Goal: Task Accomplishment & Management: Manage account settings

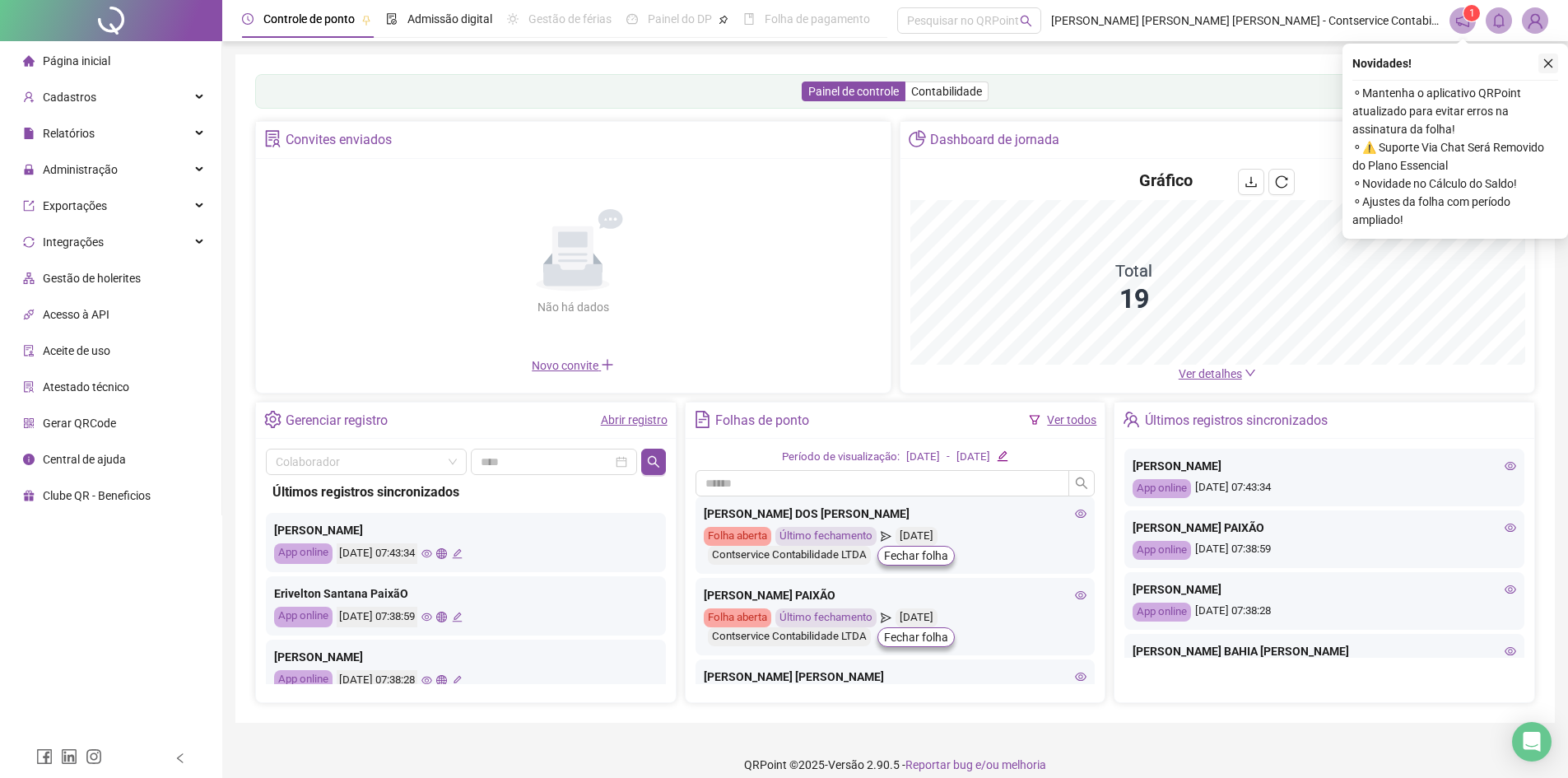
click at [1550, 61] on icon "close" at bounding box center [1548, 63] width 12 height 12
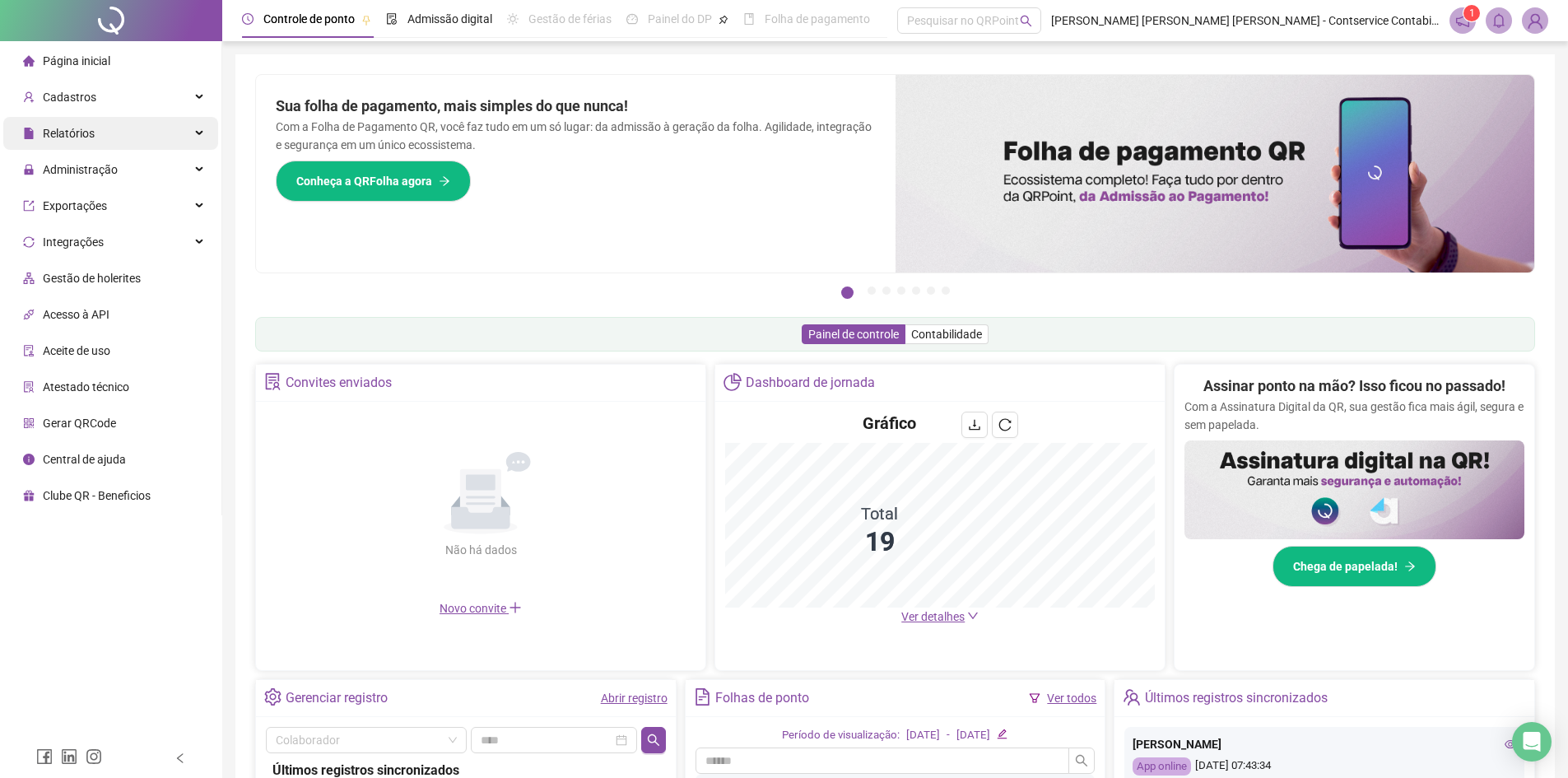
click at [121, 127] on div "Relatórios" at bounding box center [111, 133] width 214 height 33
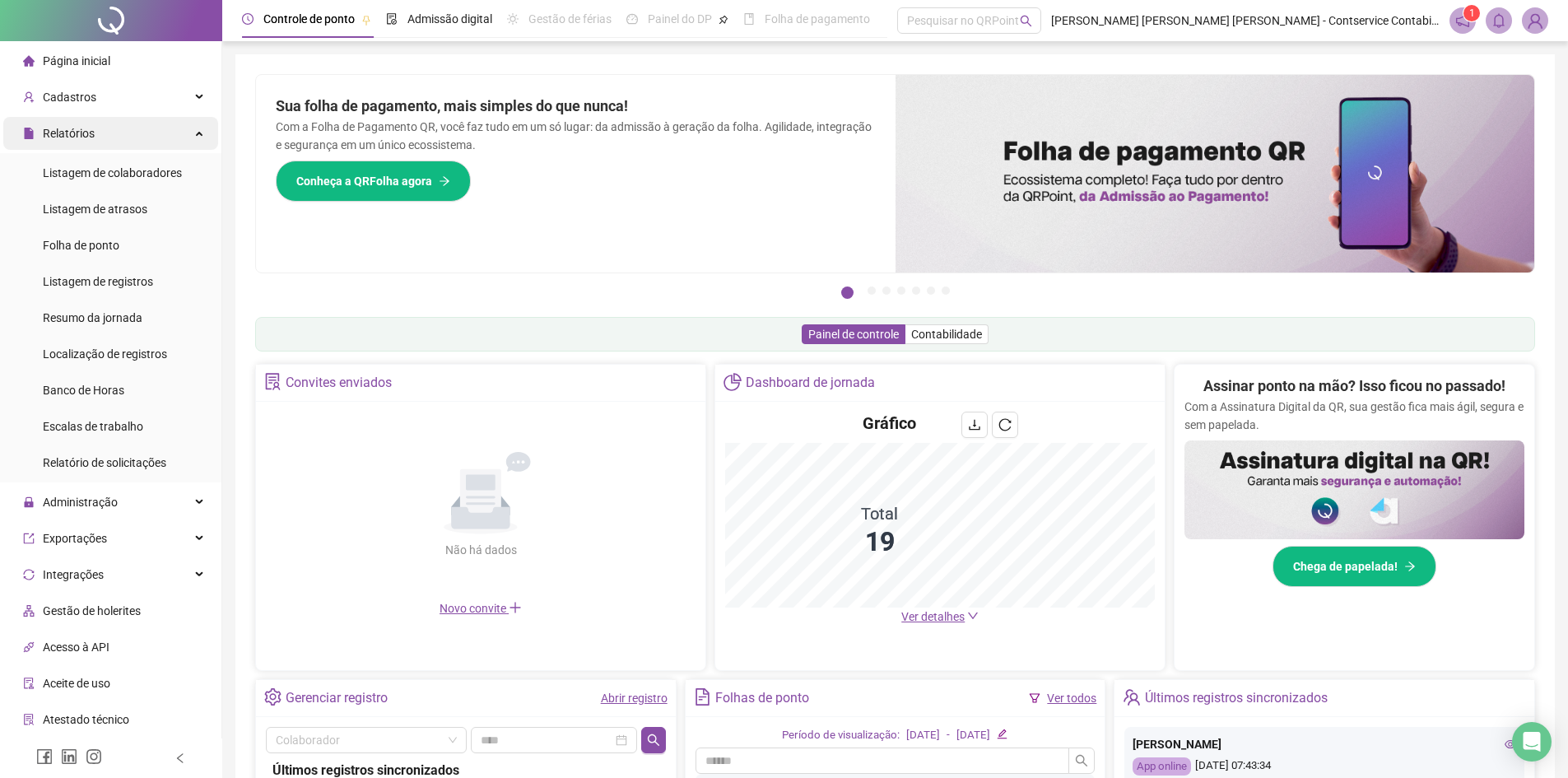
click at [176, 133] on div "Relatórios" at bounding box center [111, 133] width 214 height 33
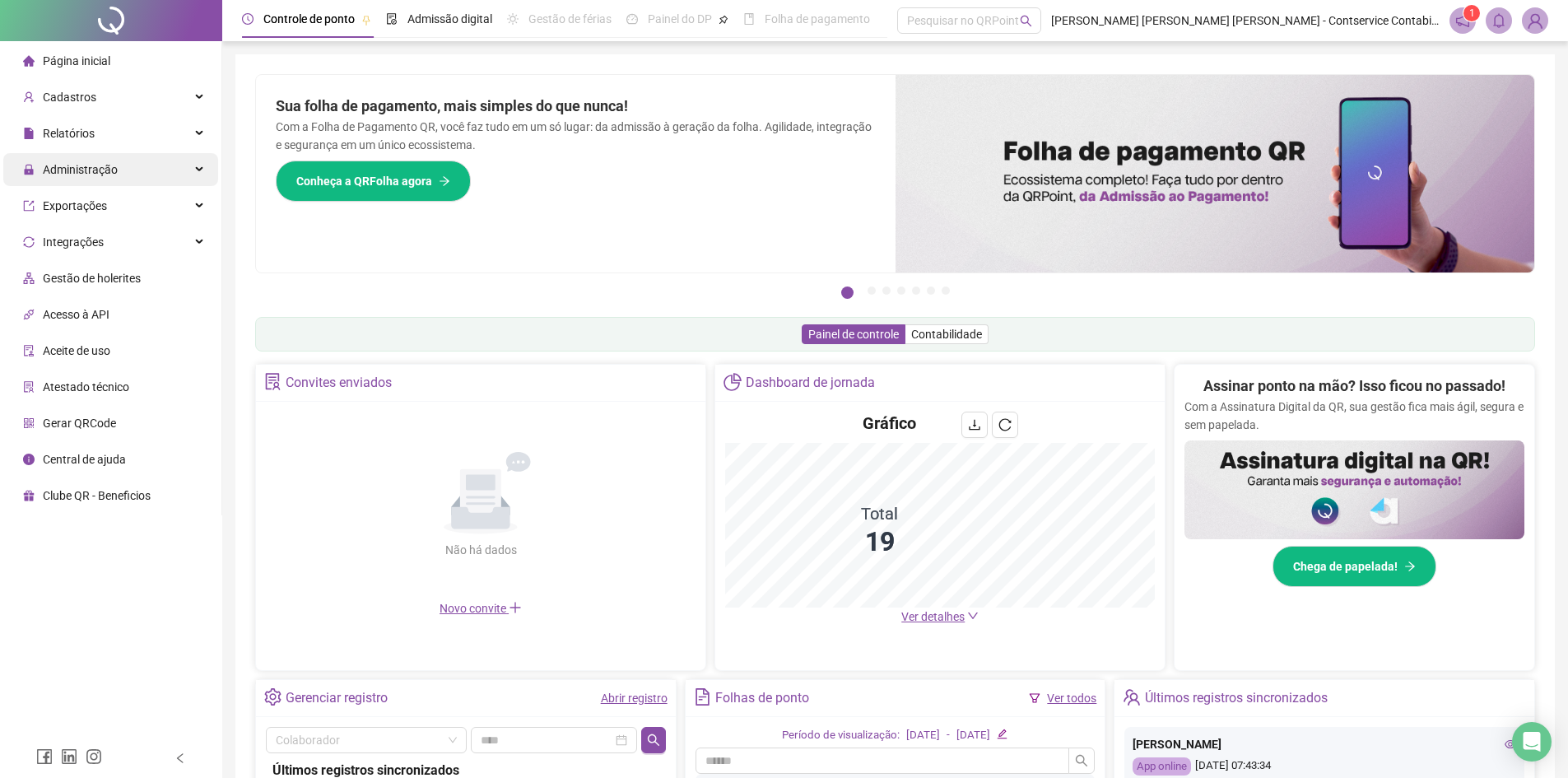
click at [165, 165] on div "Administração" at bounding box center [111, 169] width 214 height 33
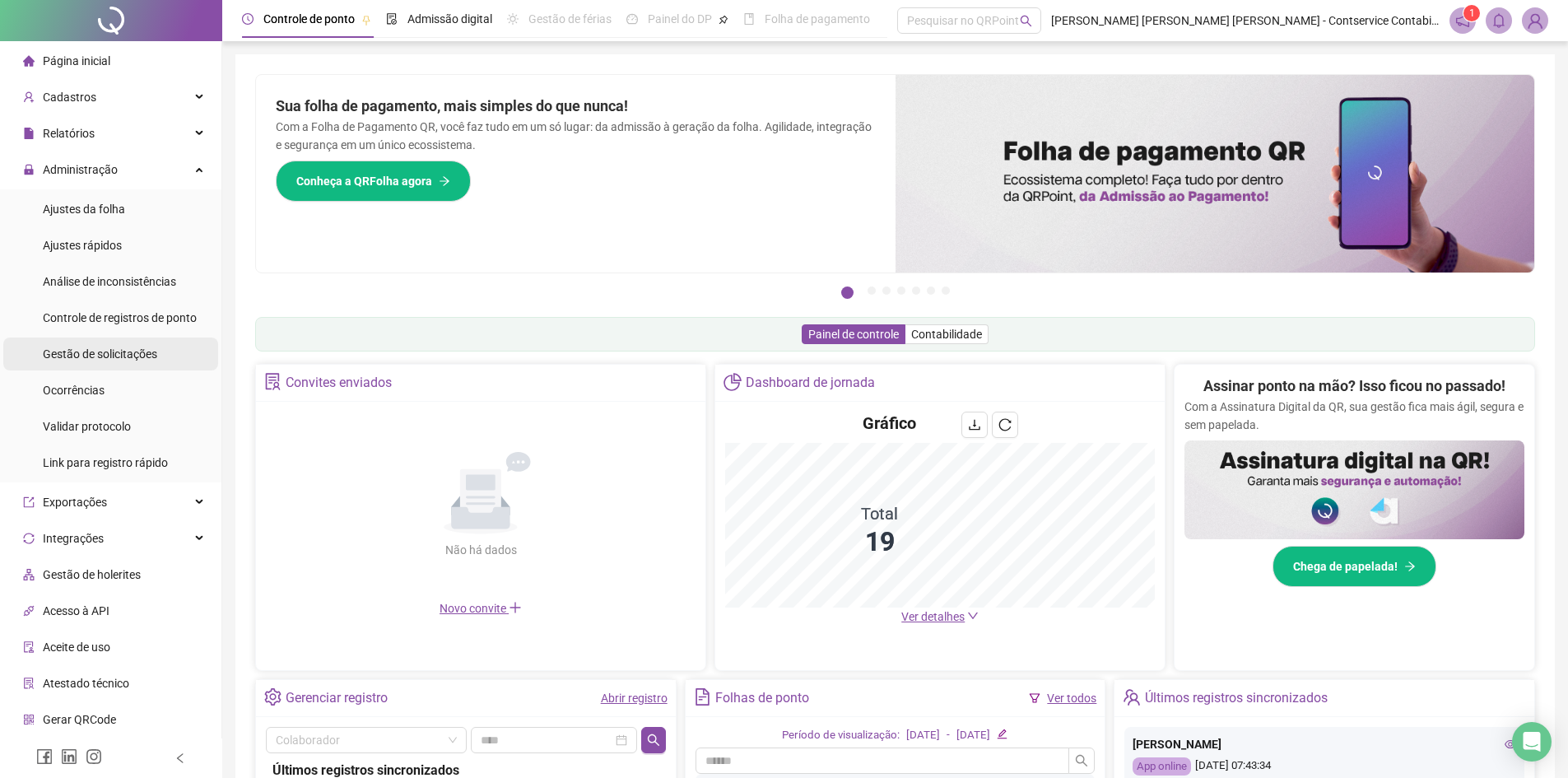
click at [130, 362] on div "Gestão de solicitações" at bounding box center [99, 353] width 114 height 33
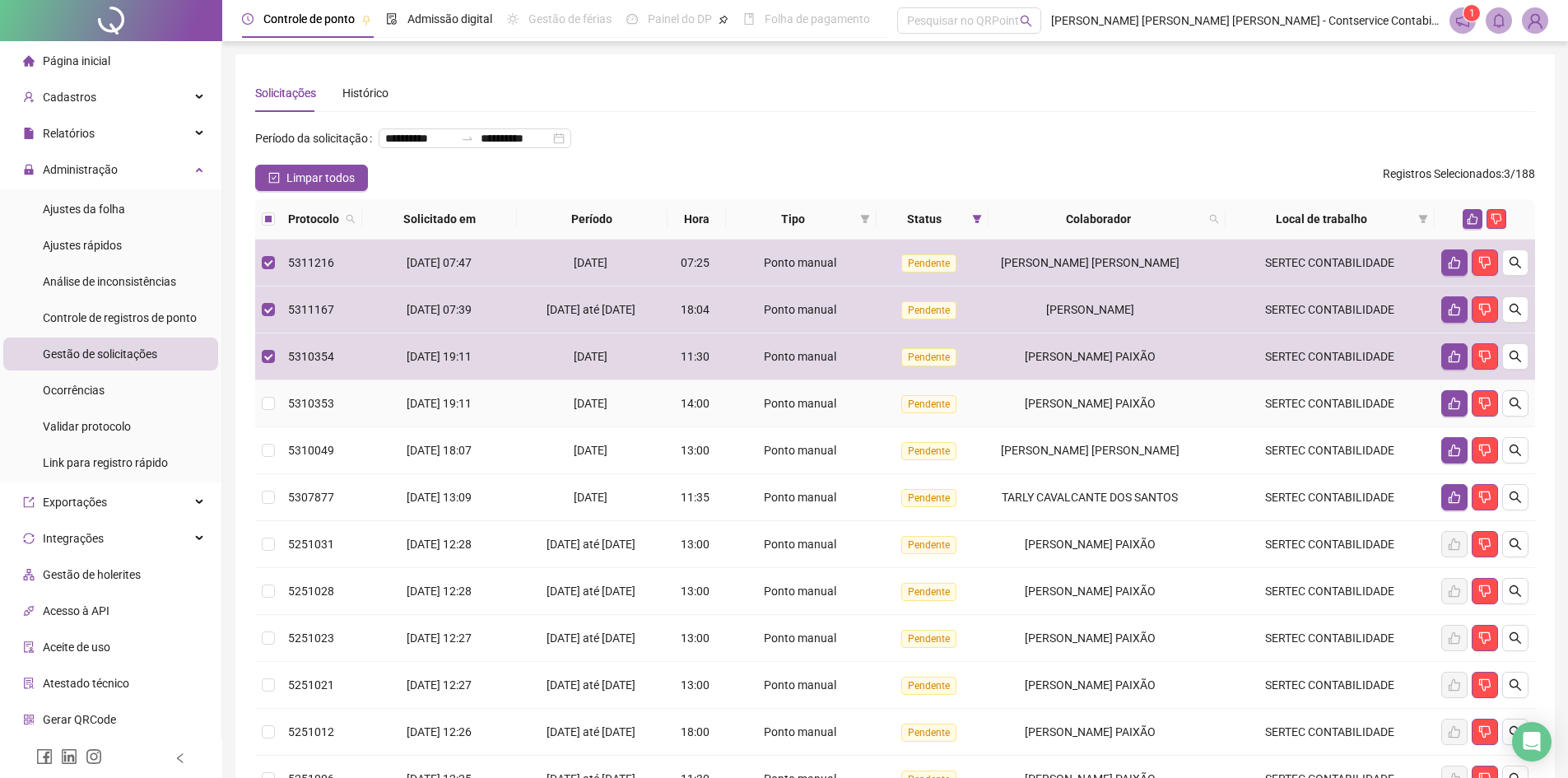
click at [269, 423] on td at bounding box center [268, 404] width 26 height 47
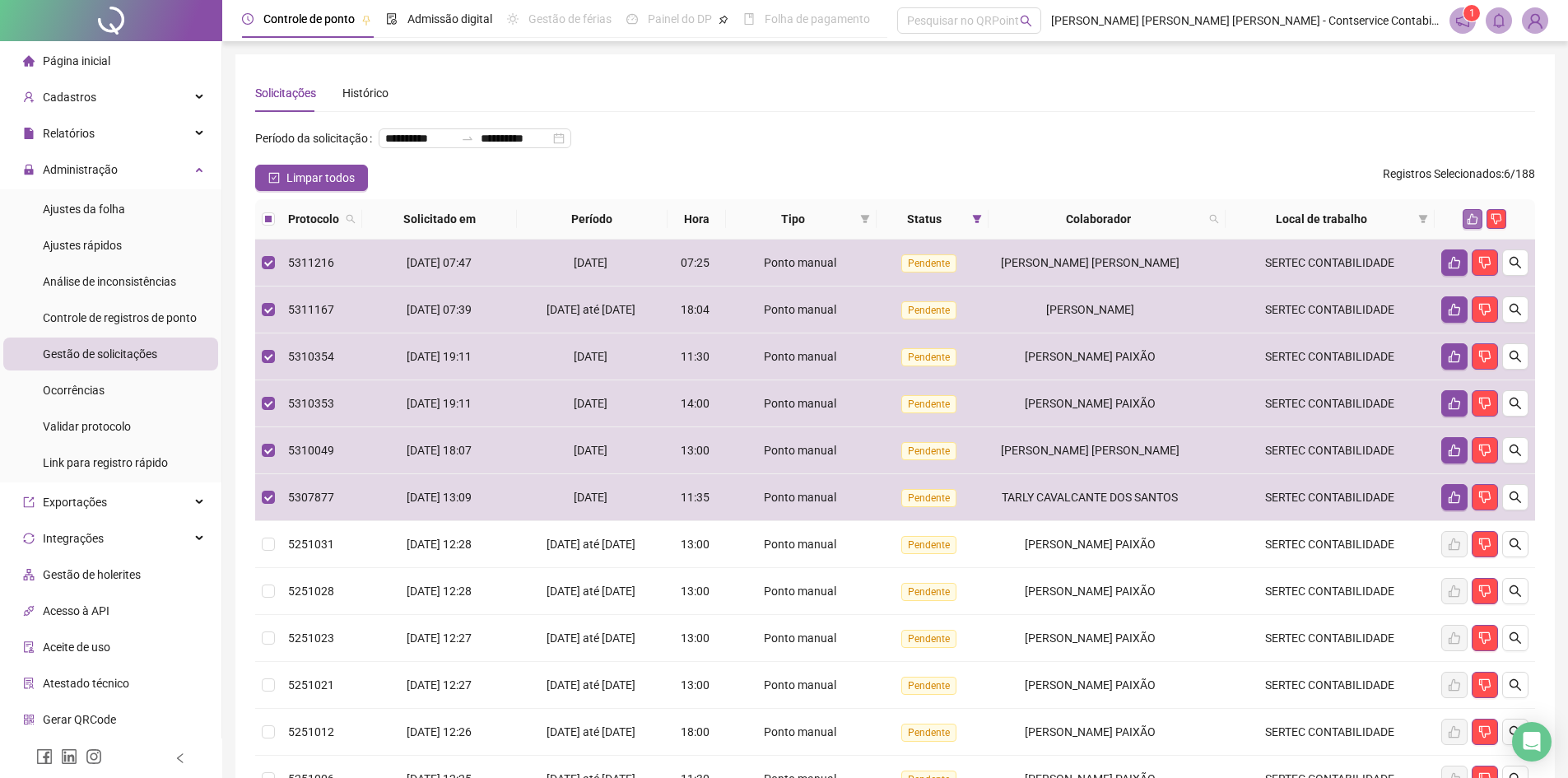
click at [1472, 224] on icon "like" at bounding box center [1472, 219] width 12 height 12
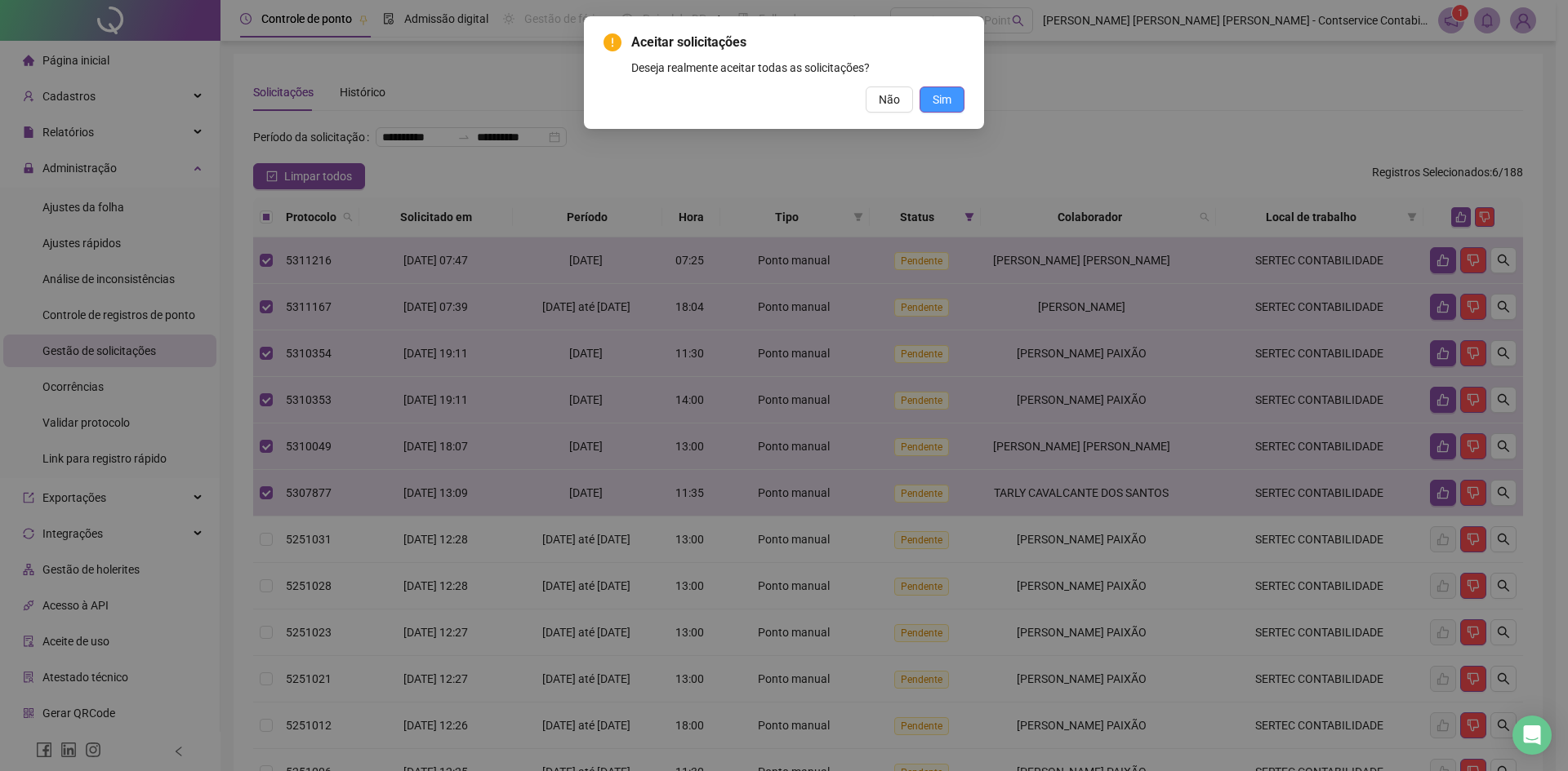
click at [939, 99] on span "Sim" at bounding box center [941, 99] width 19 height 18
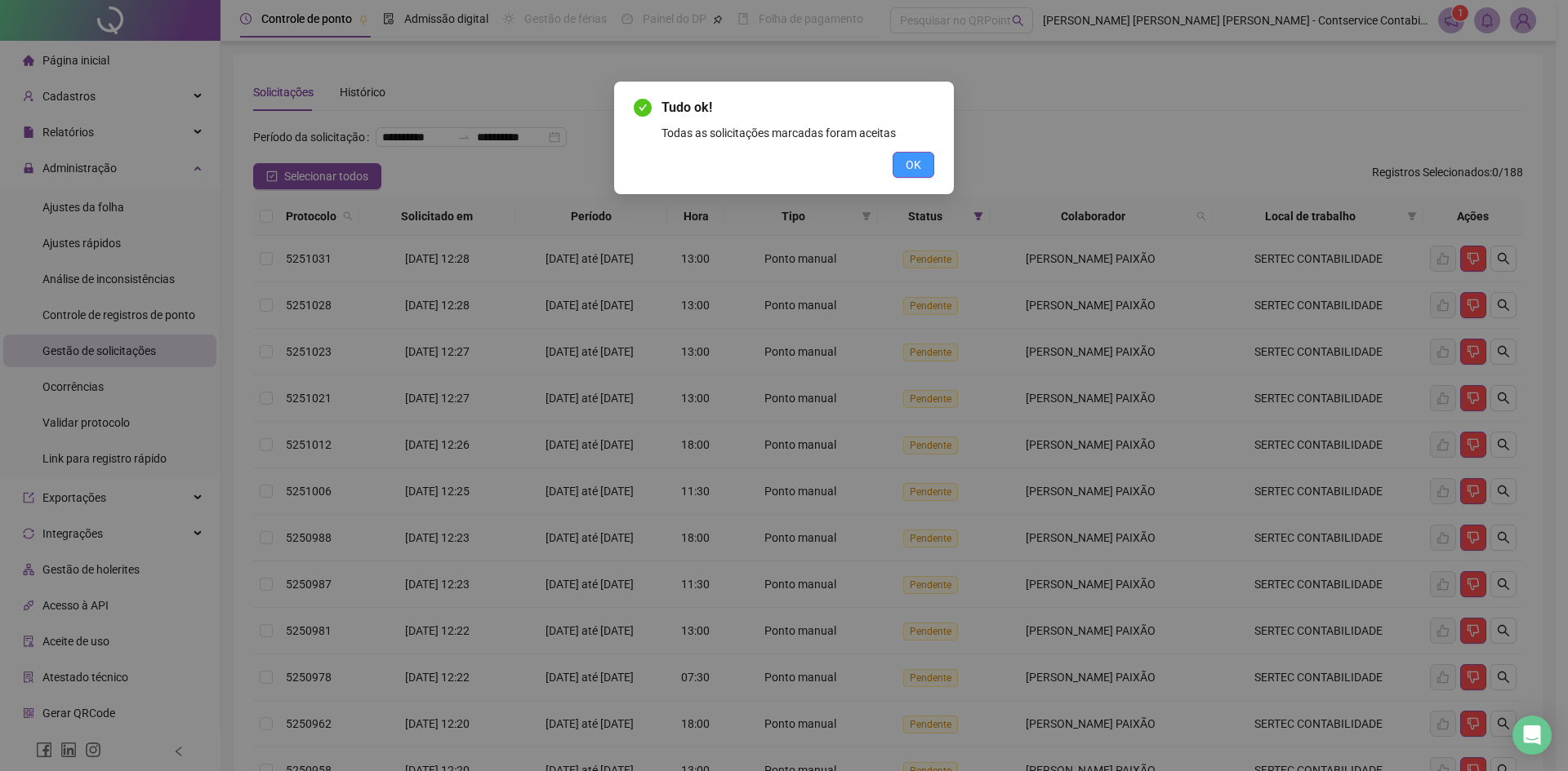
click at [922, 162] on button "OK" at bounding box center [913, 164] width 42 height 26
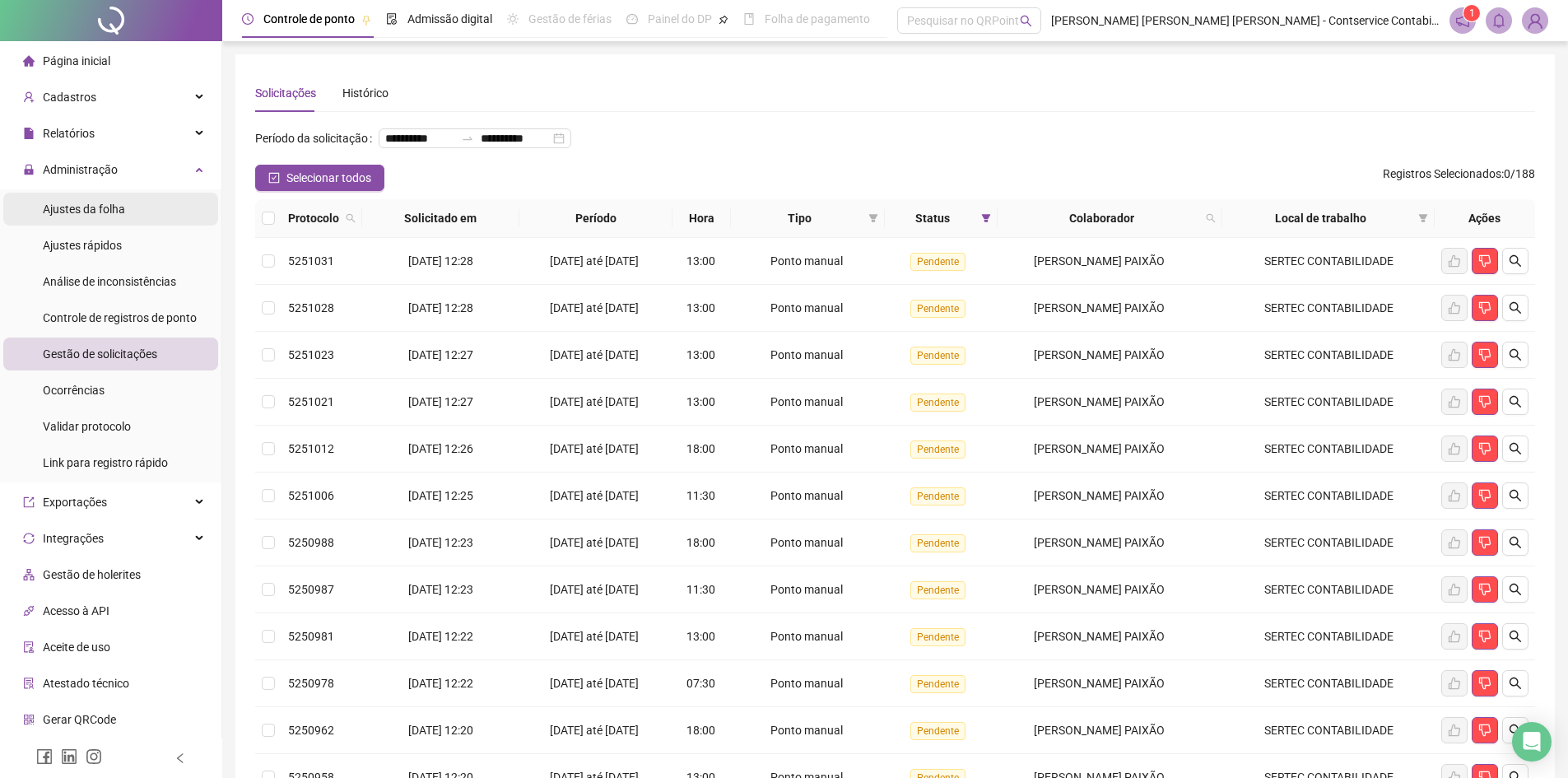
click at [105, 206] on span "Ajustes da folha" at bounding box center [83, 209] width 82 height 14
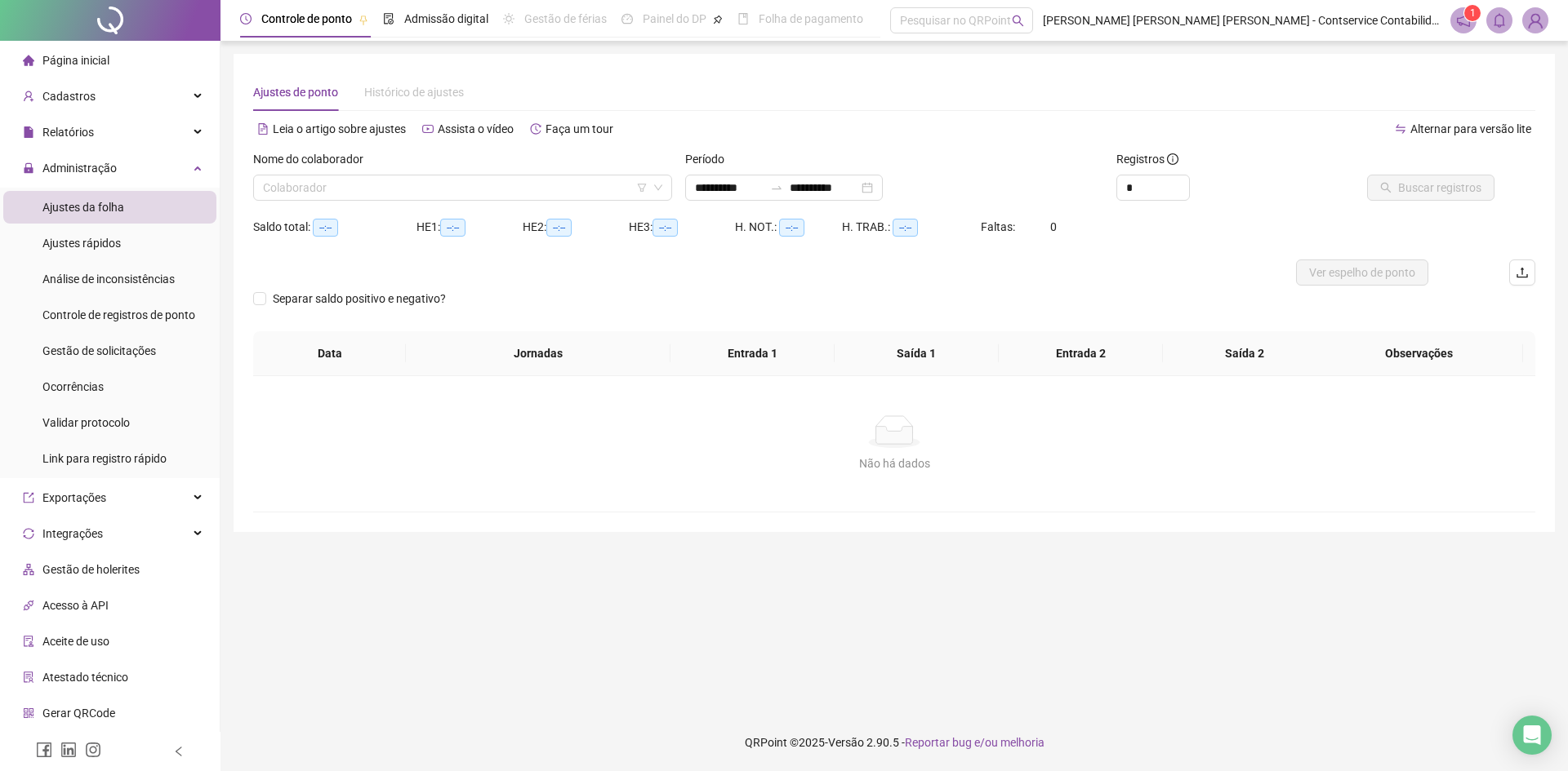
type input "**********"
click at [317, 198] on input "search" at bounding box center [455, 187] width 384 height 24
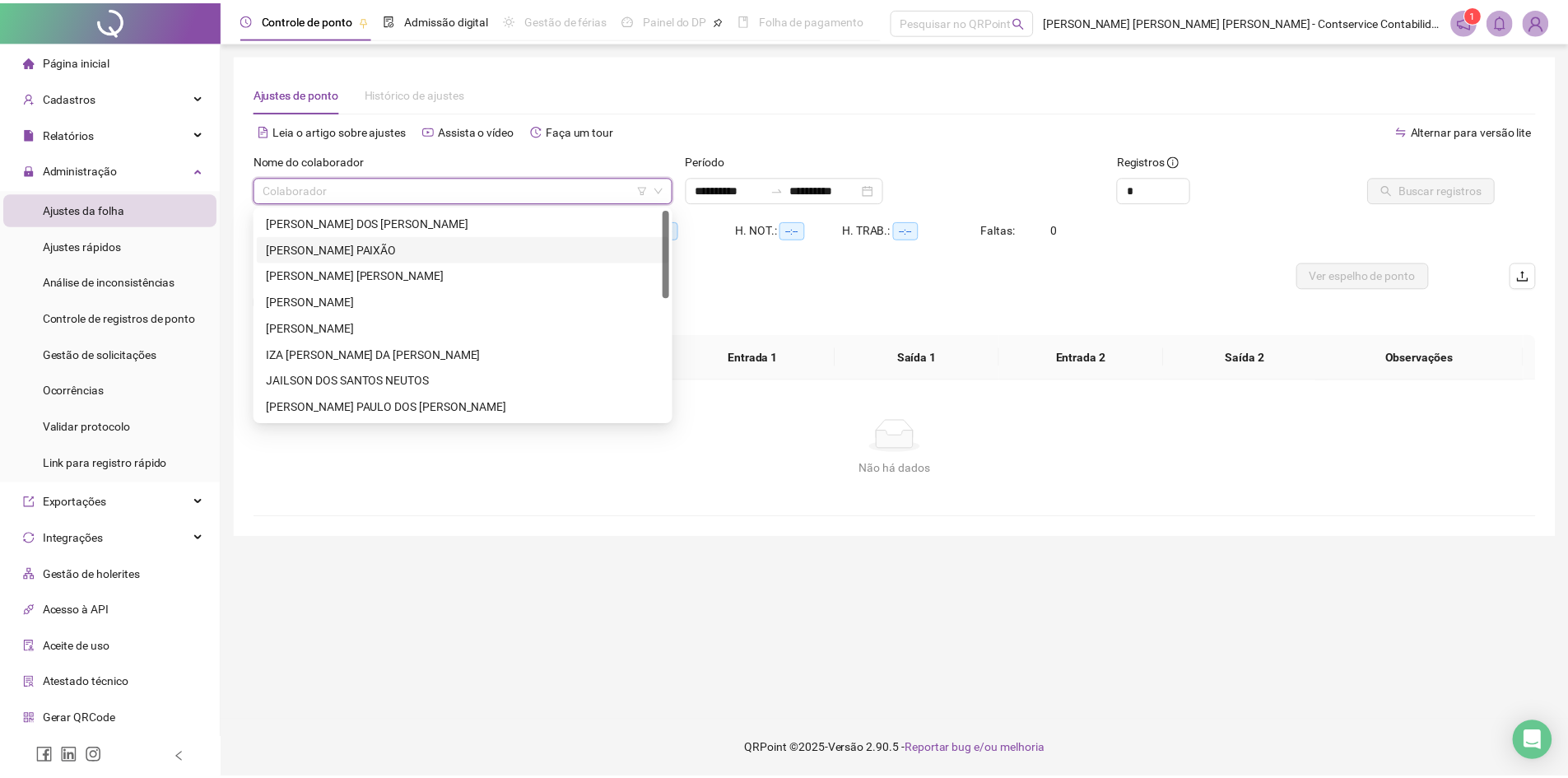
scroll to position [82, 0]
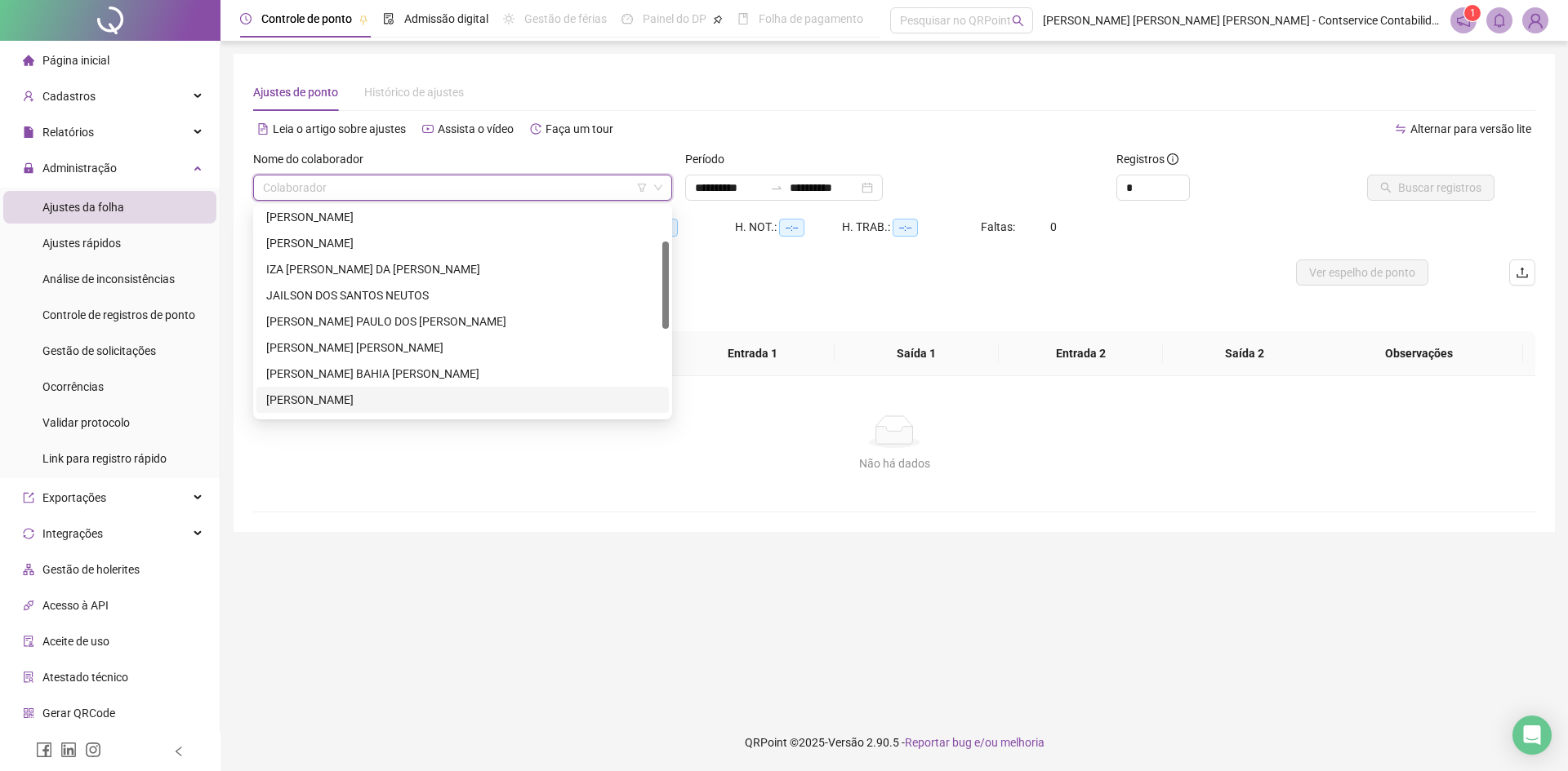
click at [296, 400] on div "[PERSON_NAME]" at bounding box center [462, 399] width 392 height 18
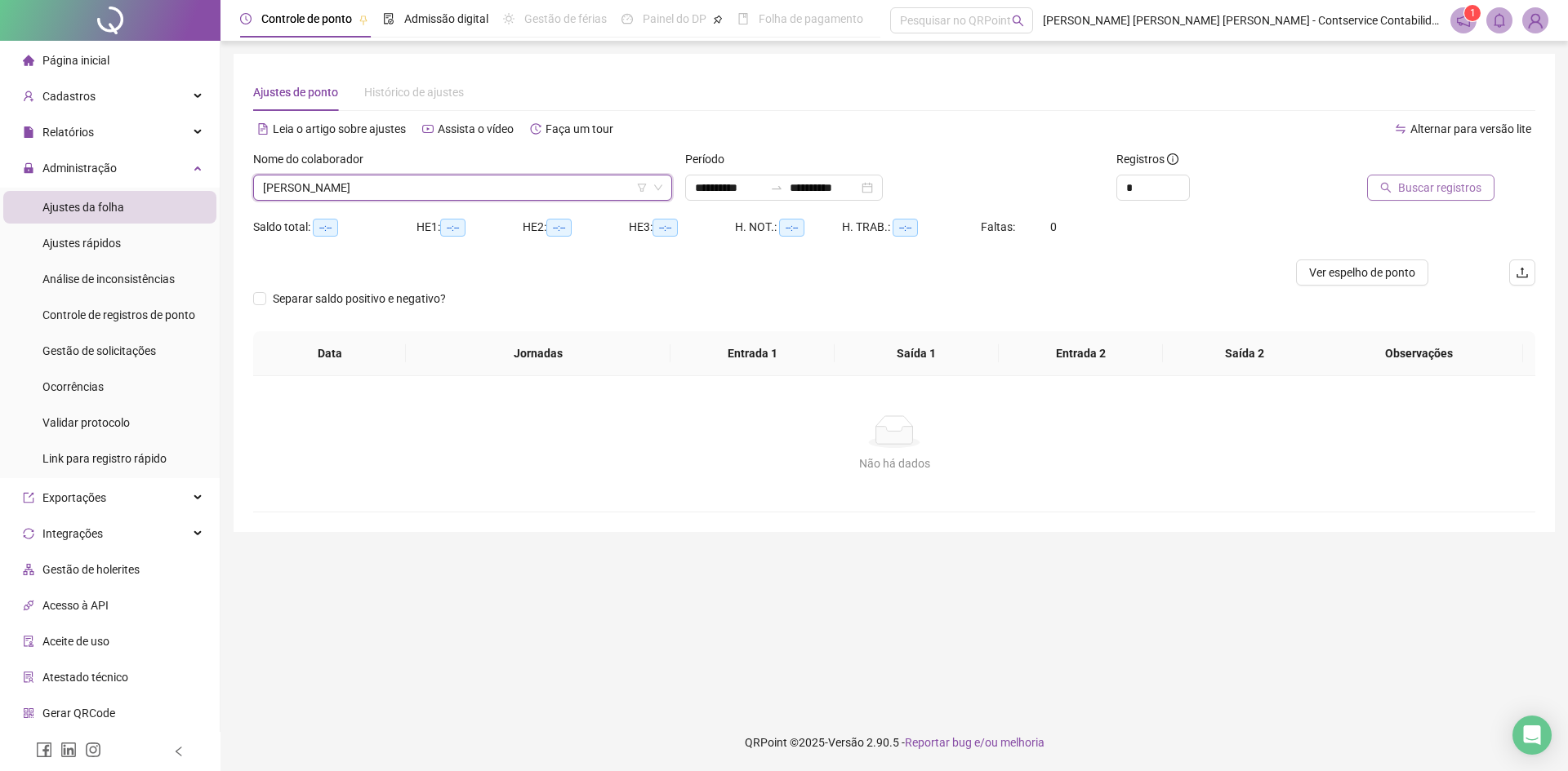
click at [1437, 189] on span "Buscar registros" at bounding box center [1439, 188] width 83 height 18
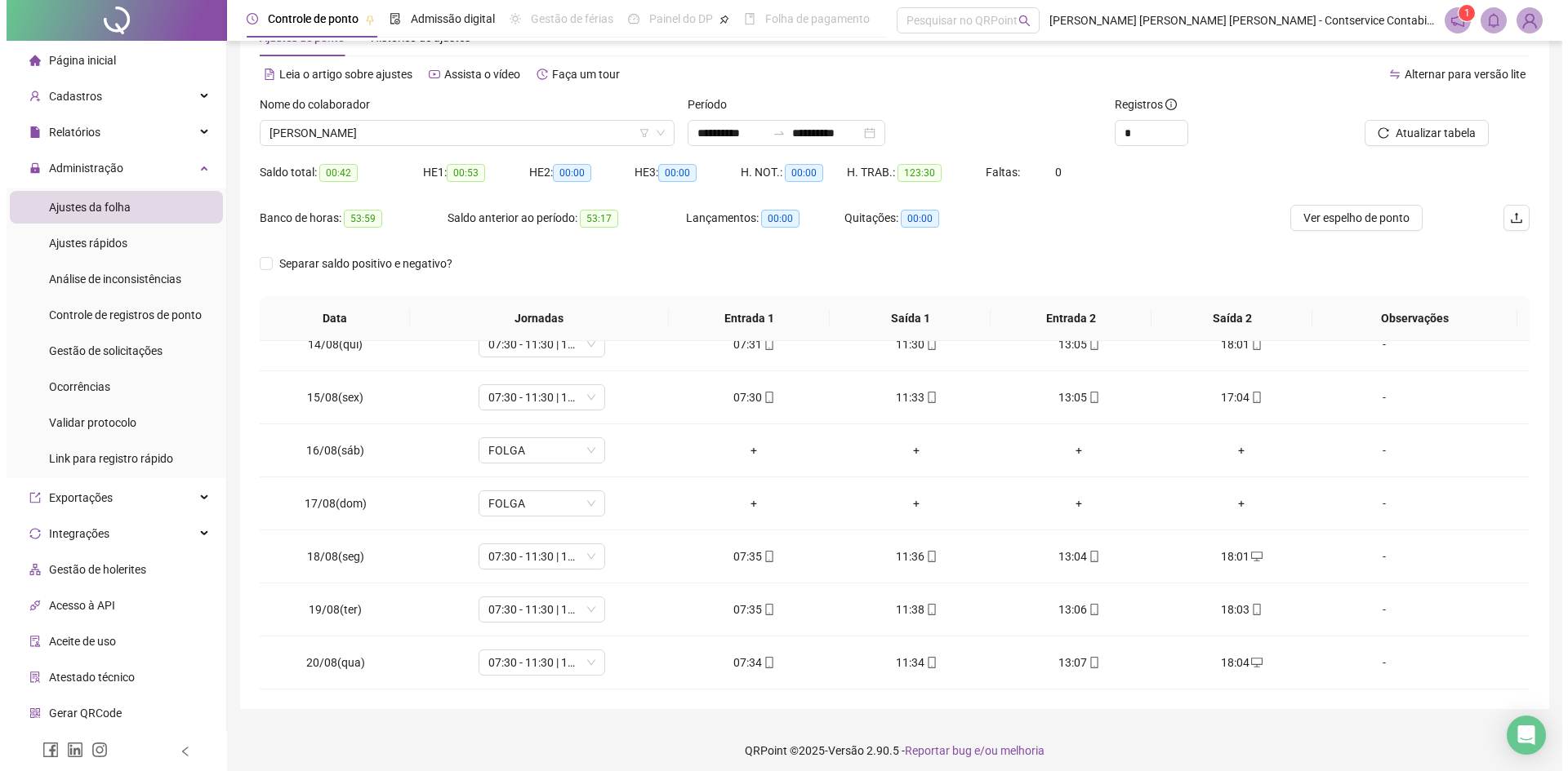
scroll to position [0, 0]
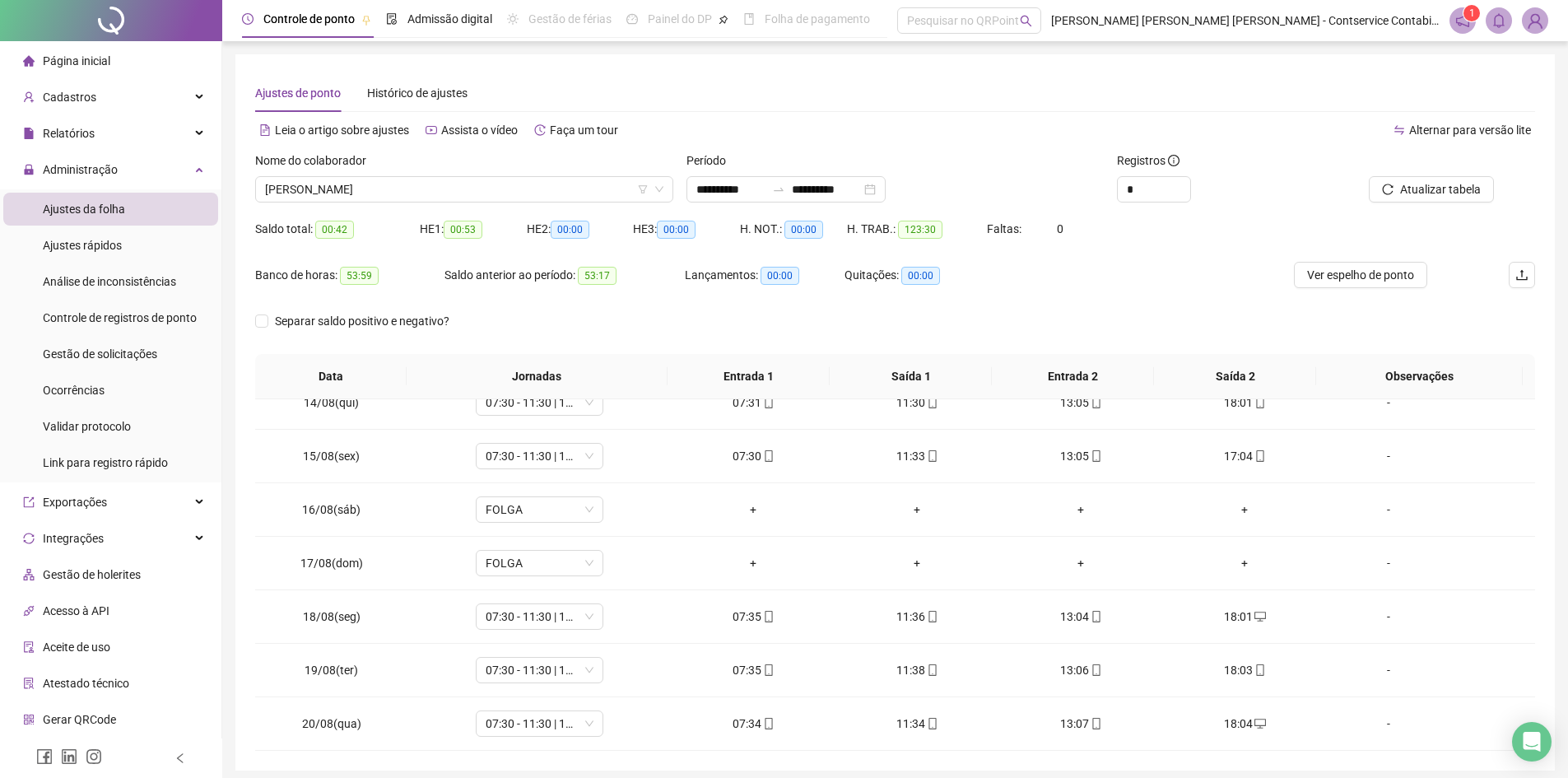
click at [1543, 21] on img at bounding box center [1535, 20] width 24 height 24
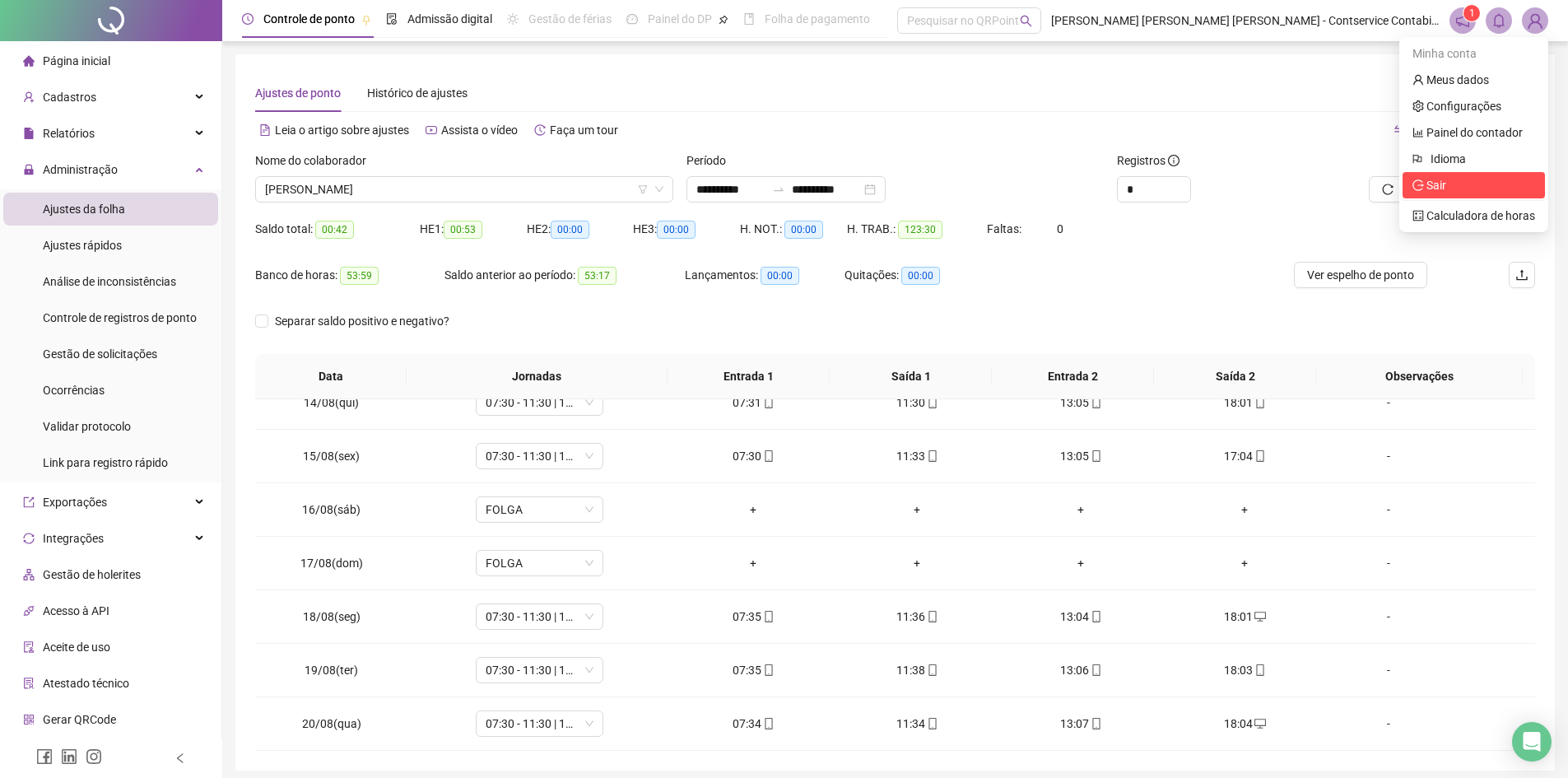
click at [1449, 189] on span "Sair" at bounding box center [1473, 185] width 123 height 18
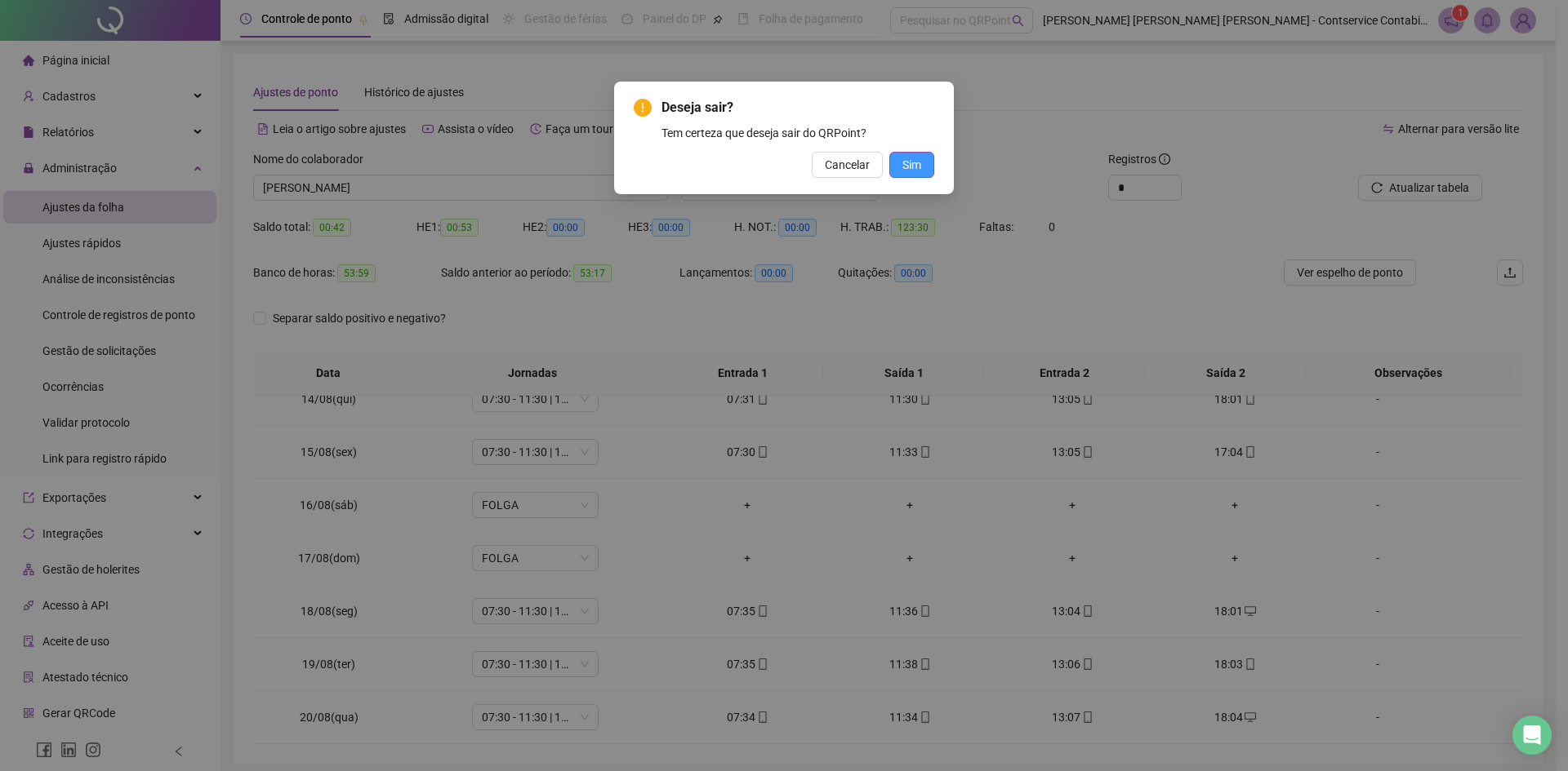
click at [914, 168] on span "Sim" at bounding box center [911, 164] width 19 height 18
